Goal: Navigation & Orientation: Find specific page/section

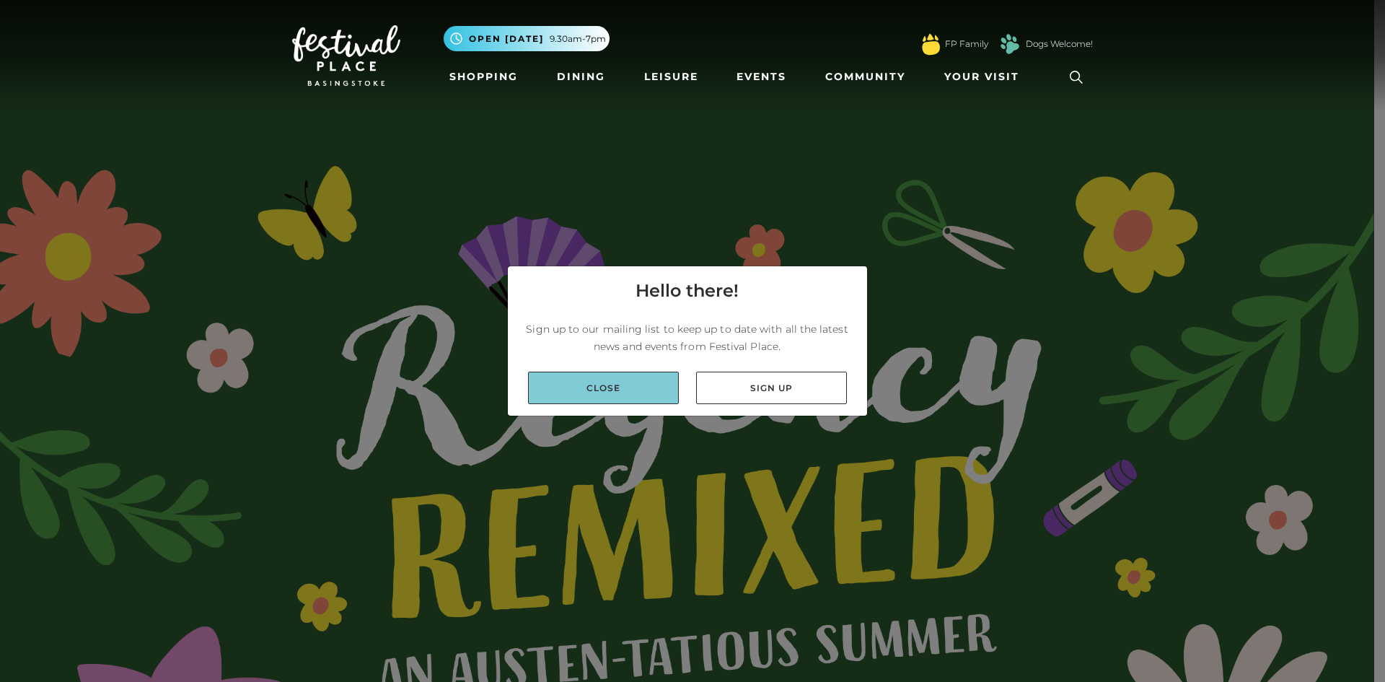
click at [620, 389] on link "Close" at bounding box center [603, 388] width 151 height 32
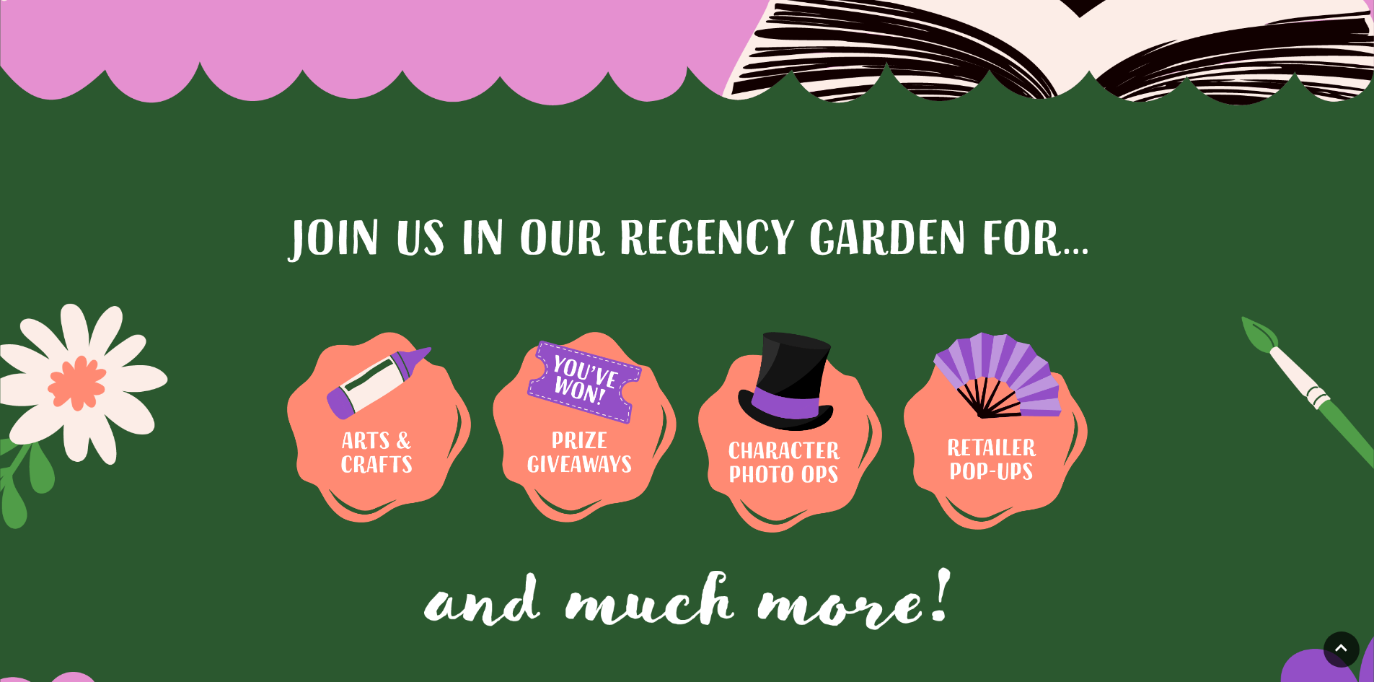
scroll to position [1515, 0]
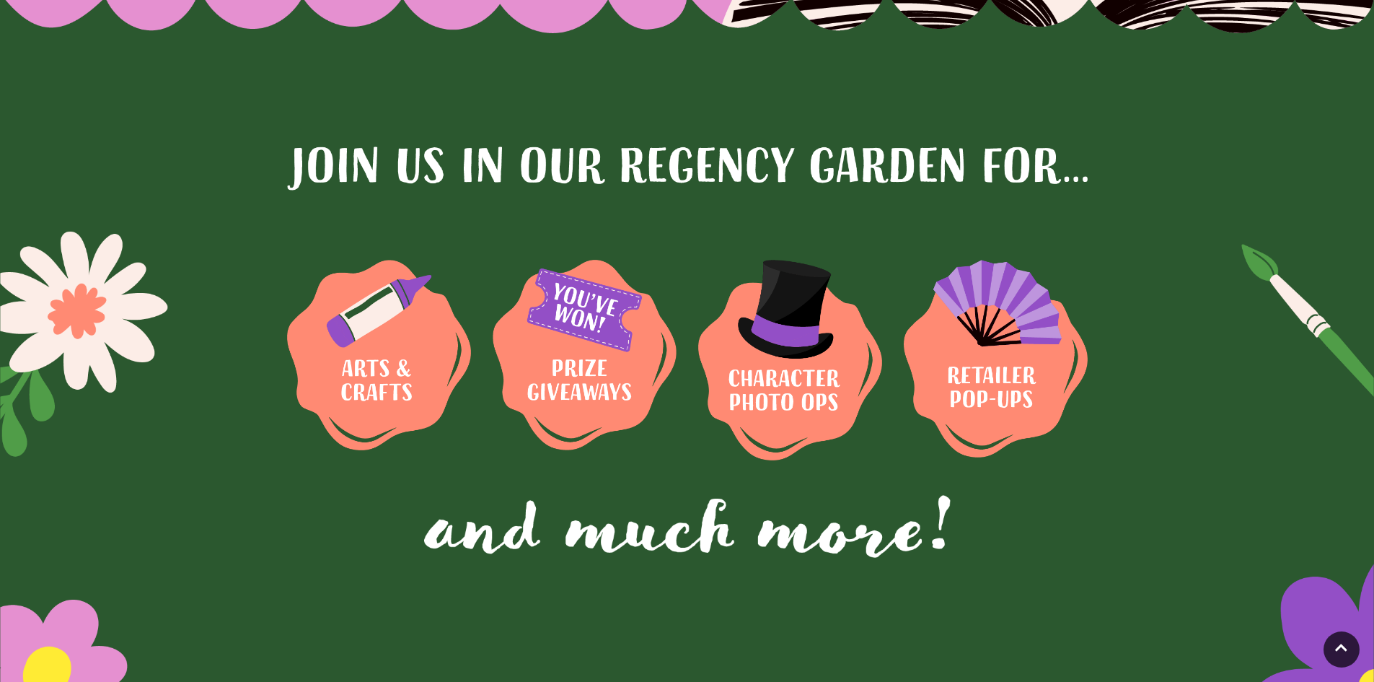
click at [405, 353] on img at bounding box center [379, 355] width 184 height 191
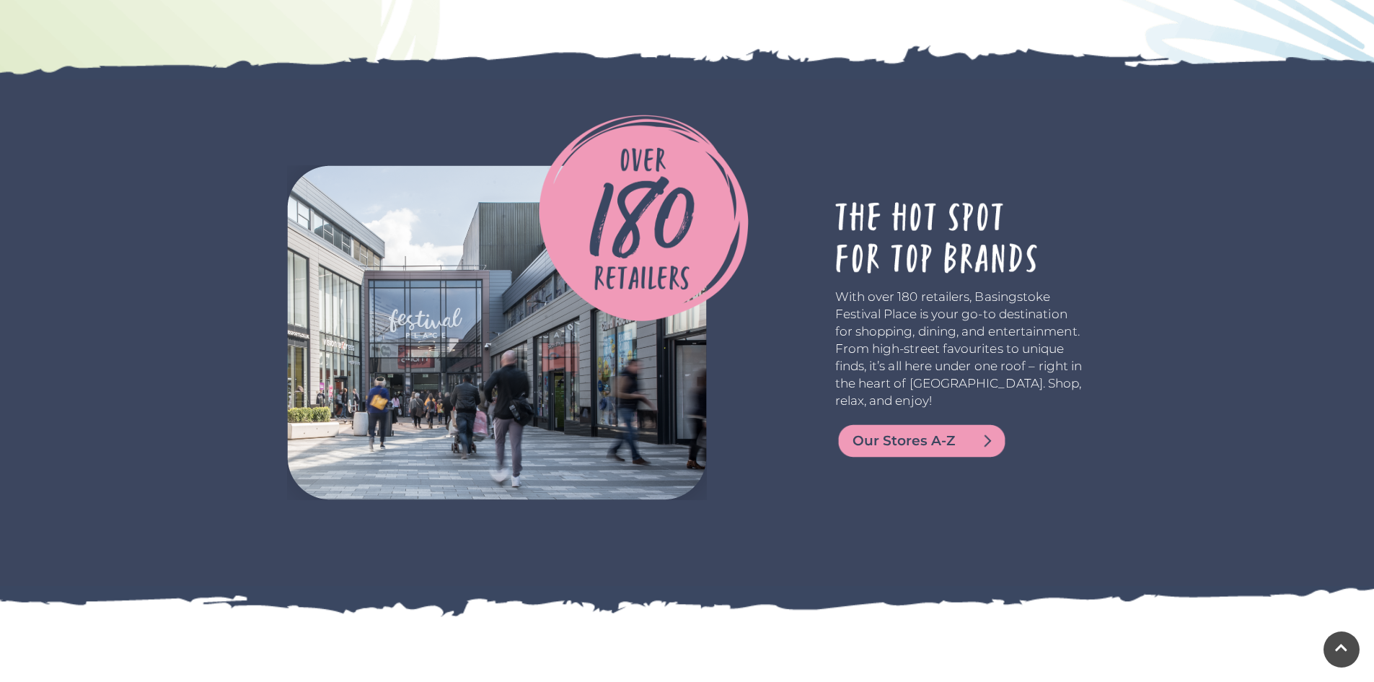
scroll to position [3382, 0]
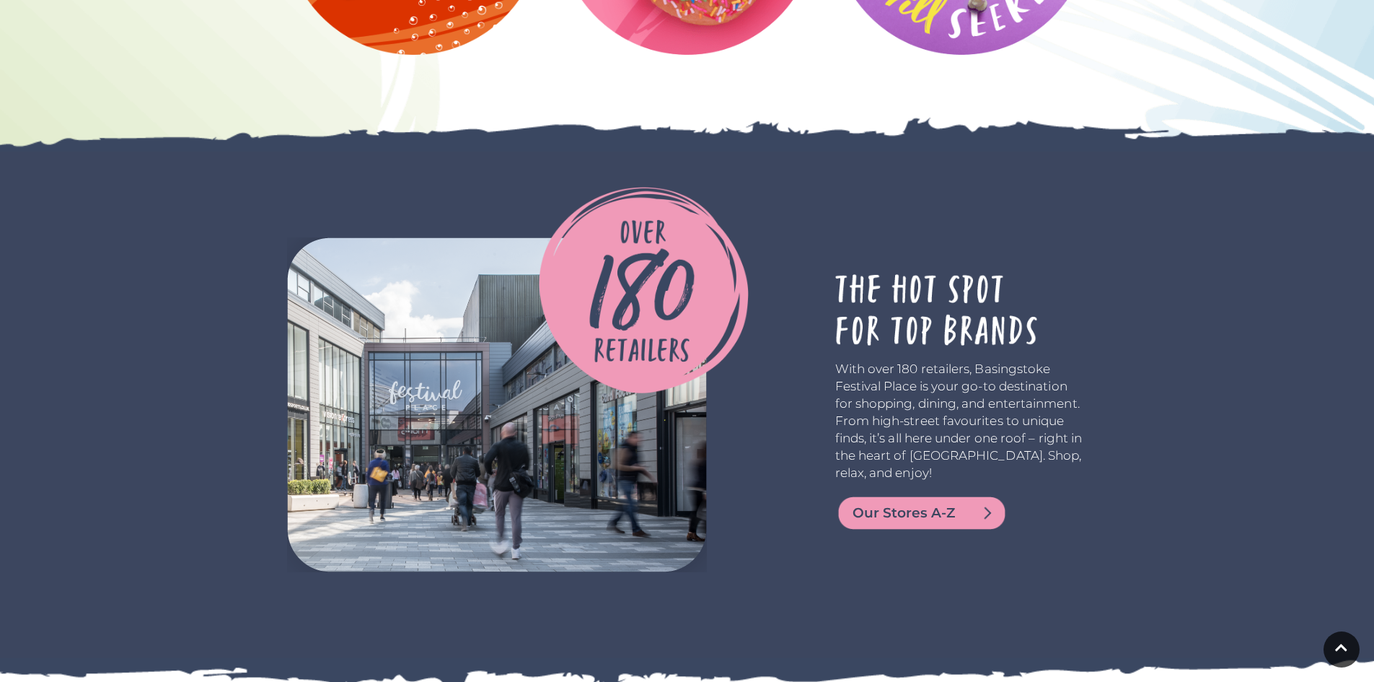
click at [895, 512] on span "Our Stores A-Z" at bounding box center [939, 513] width 173 height 20
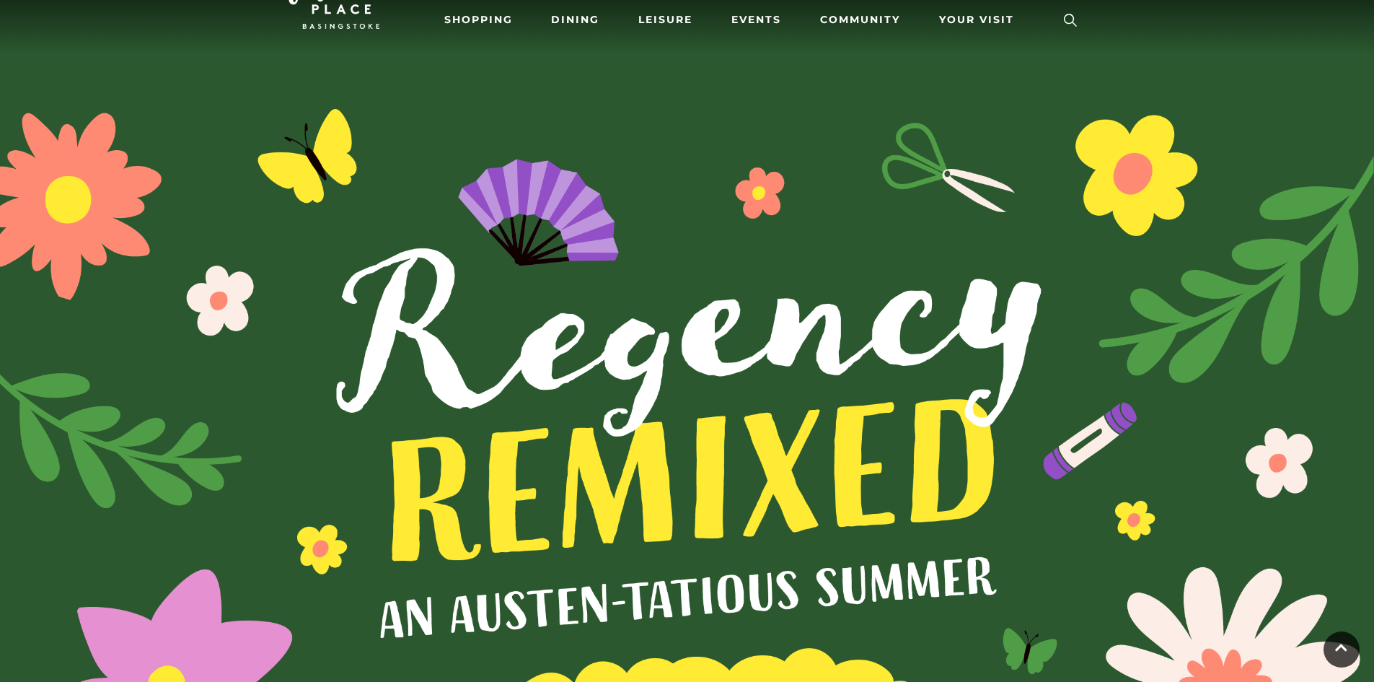
scroll to position [0, 0]
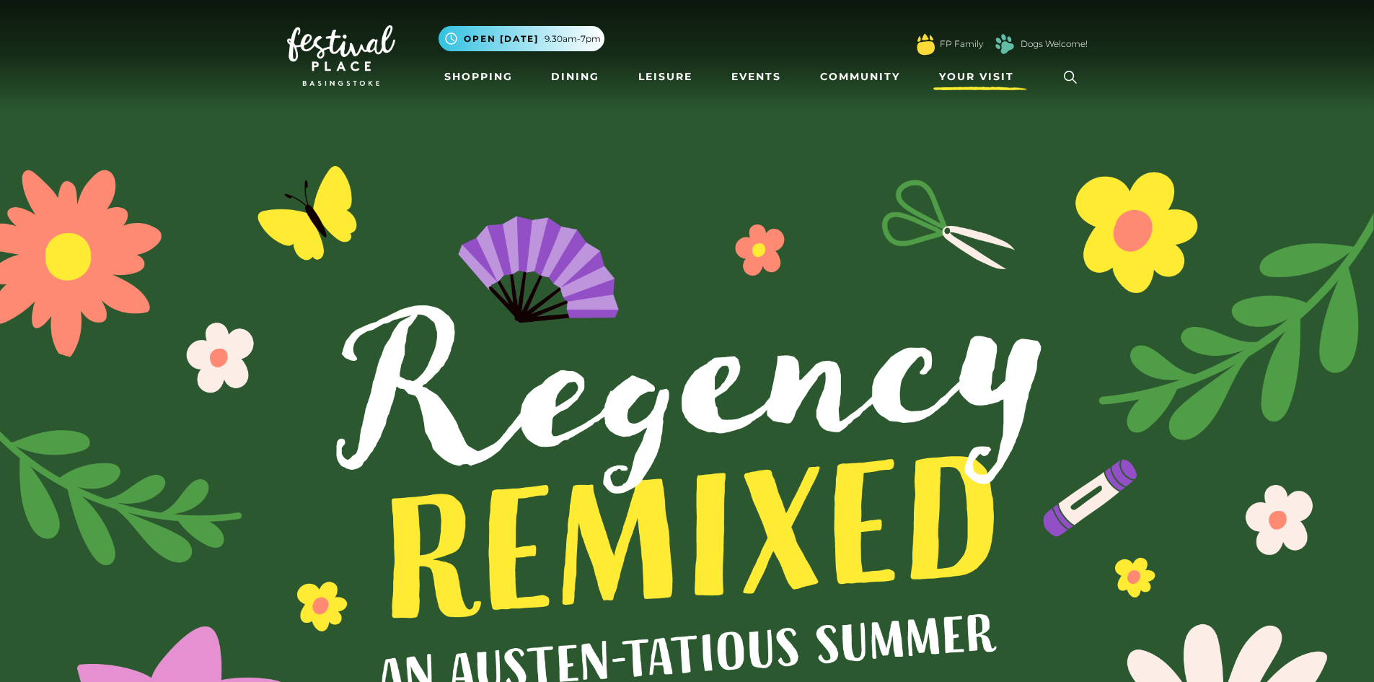
click at [992, 74] on span "Your Visit" at bounding box center [976, 76] width 75 height 15
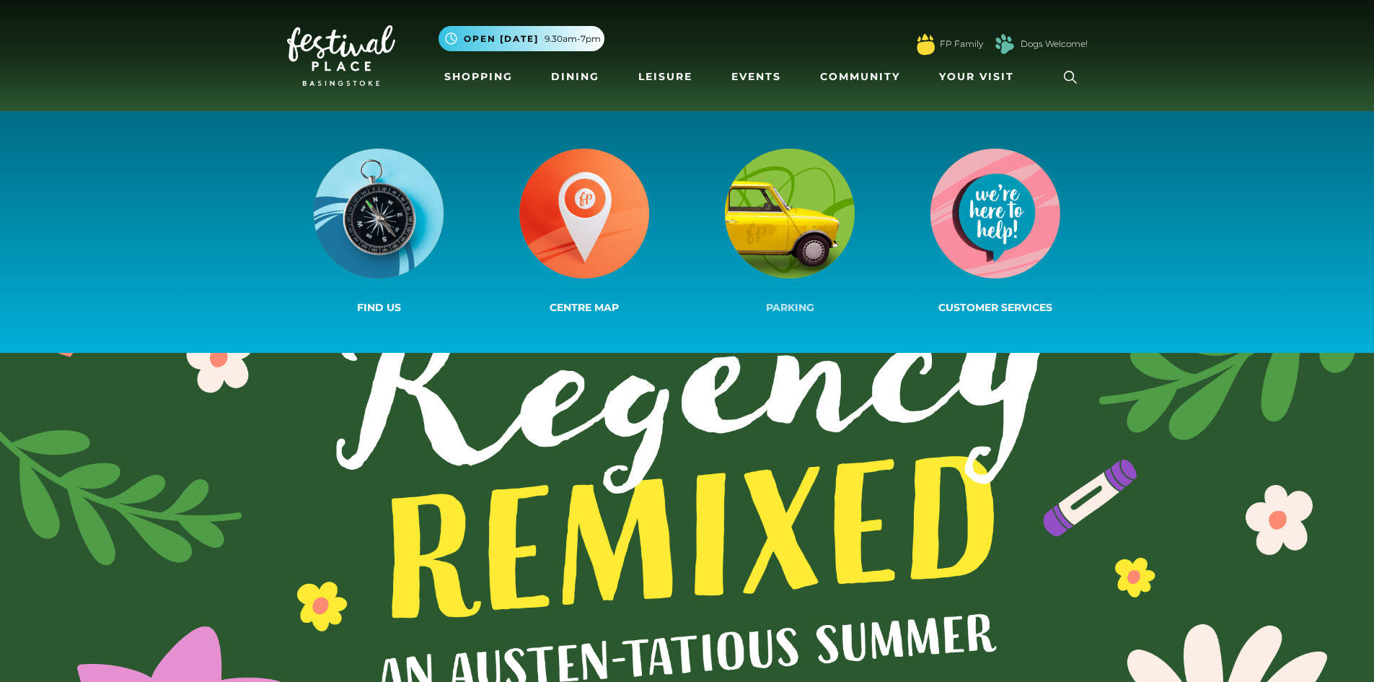
click at [823, 229] on img at bounding box center [790, 214] width 130 height 130
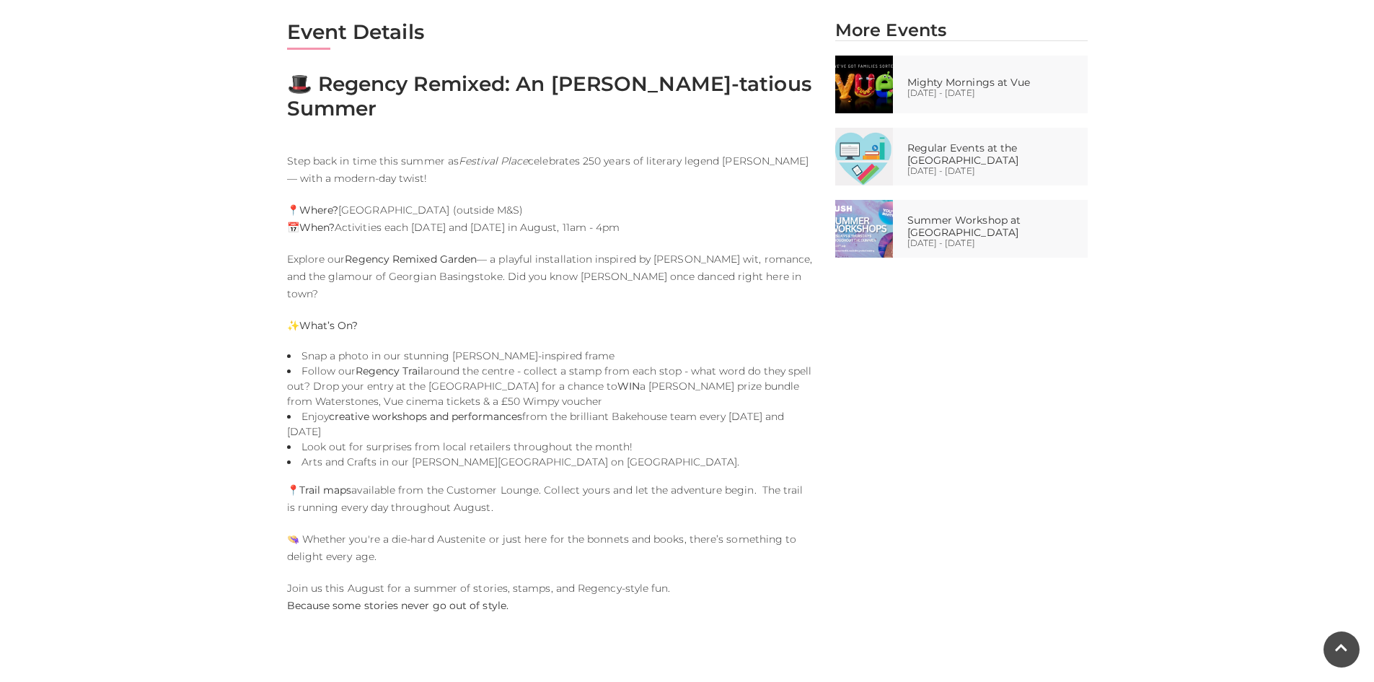
scroll to position [722, 0]
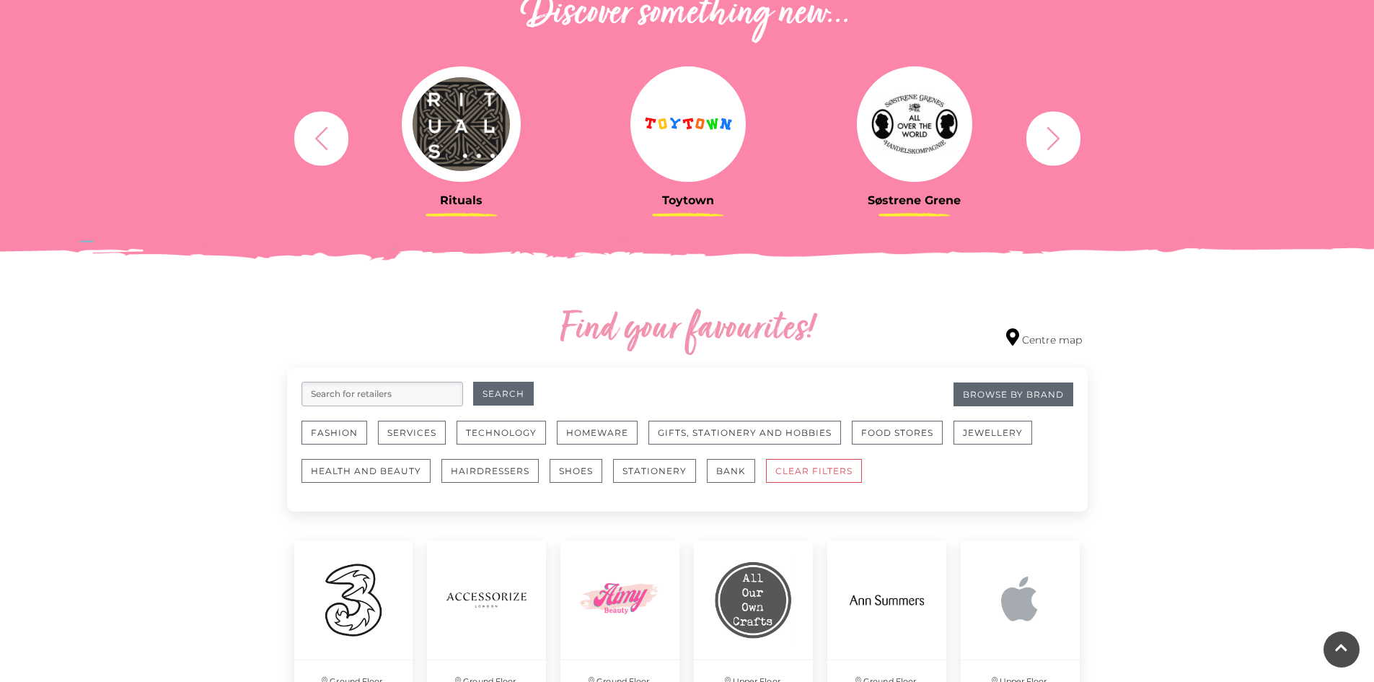
scroll to position [577, 0]
